Goal: Information Seeking & Learning: Learn about a topic

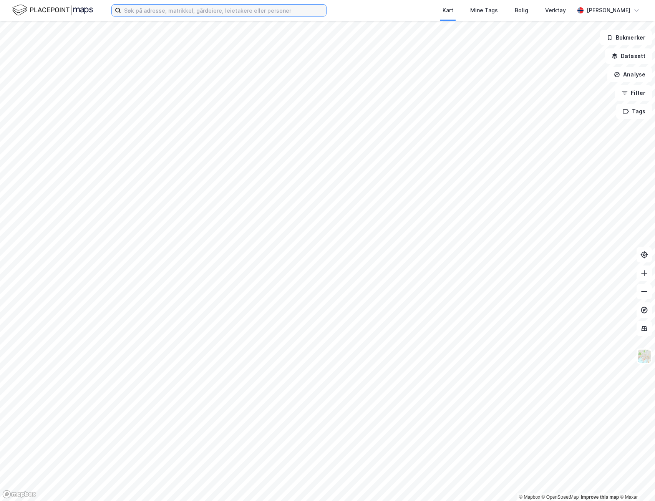
click at [157, 12] on input at bounding box center [223, 11] width 205 height 12
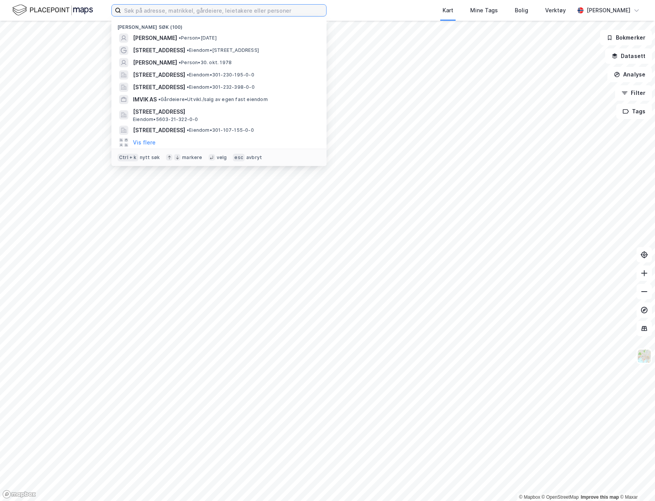
paste input "[STREET_ADDRESS]"
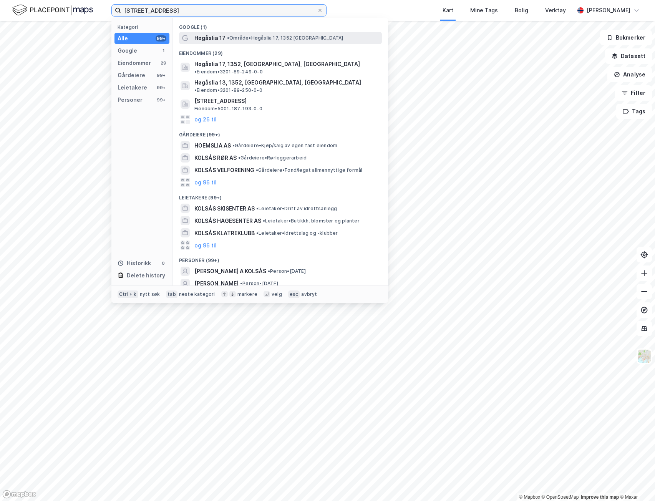
type input "[STREET_ADDRESS]"
click at [235, 35] on span "• Område • [STREET_ADDRESS]" at bounding box center [285, 38] width 116 height 6
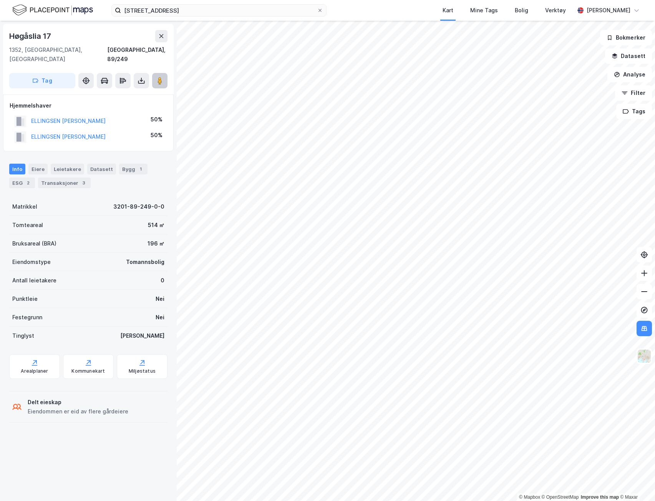
click at [163, 77] on icon at bounding box center [160, 81] width 8 height 8
